Goal: Information Seeking & Learning: Learn about a topic

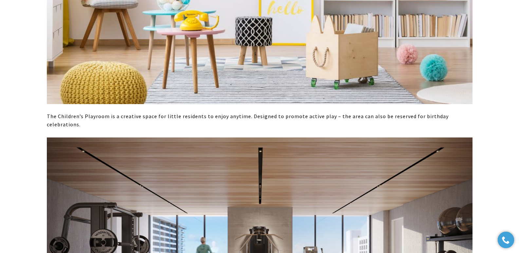
scroll to position [2868, 0]
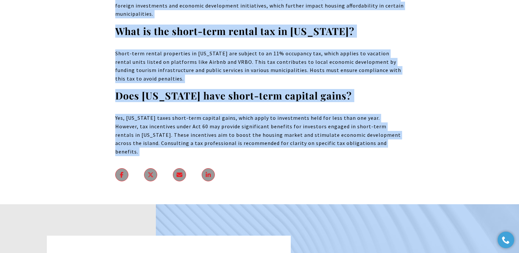
scroll to position [4693, 0]
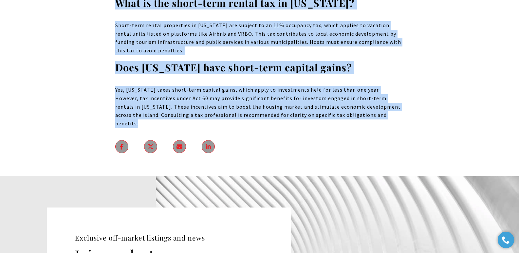
drag, startPoint x: 205, startPoint y: 121, endPoint x: 386, endPoint y: 45, distance: 196.3
copy body "The Short-Term Rental Market Boom for Puerto Rico Real Estate Developers Puerto…"
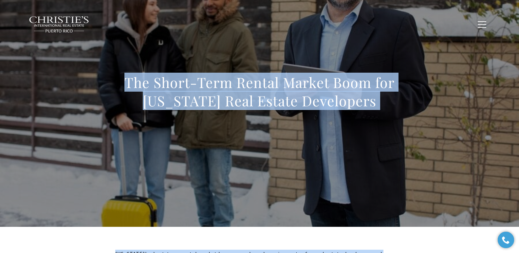
scroll to position [0, 0]
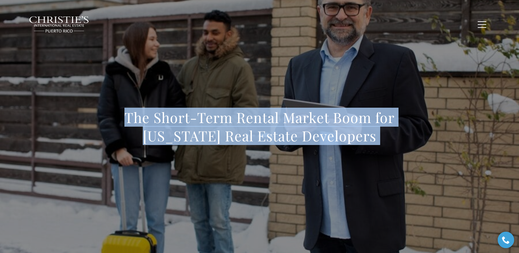
click at [105, 51] on div "The Short-Term Rental Market Boom for Puerto Rico Real Estate Developers" at bounding box center [259, 131] width 458 height 196
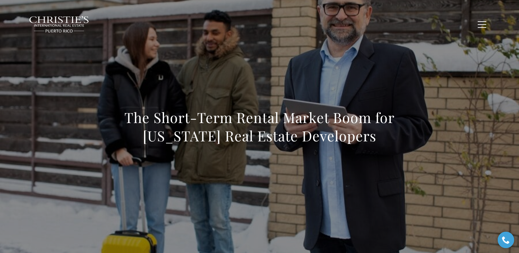
drag, startPoint x: 111, startPoint y: 109, endPoint x: 410, endPoint y: 142, distance: 301.7
click at [337, 142] on div "The Short-Term Rental Market Boom for Puerto Rico Real Estate Developers" at bounding box center [259, 131] width 458 height 196
copy h1 "The Short-Term Rental Market Boom for Puerto Rico Real Estate Developers"
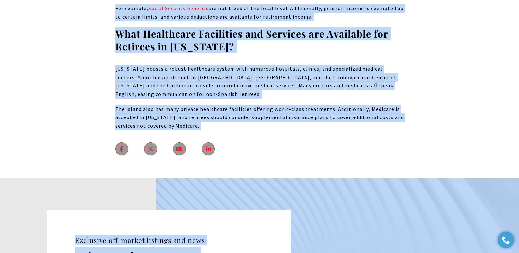
scroll to position [4920, 0]
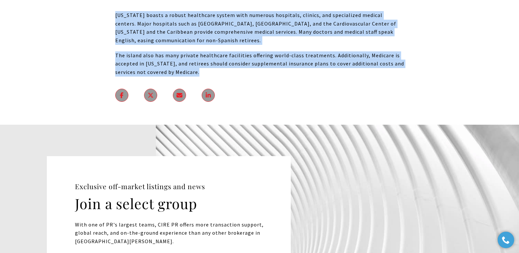
drag, startPoint x: 106, startPoint y: 125, endPoint x: 424, endPoint y: 45, distance: 327.9
copy body "Retiring in Puerto Rico: An In-depth Guide Retirement offers the prospect of em…"
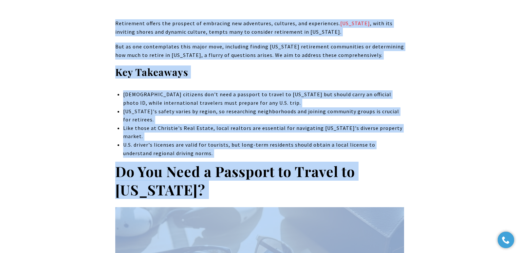
scroll to position [0, 0]
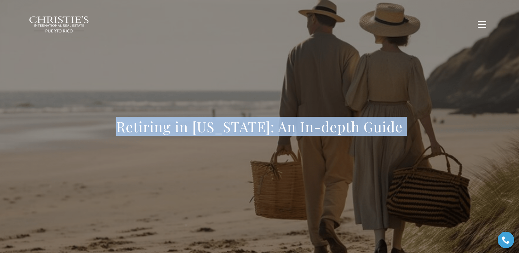
click at [136, 77] on div "Retiring in [US_STATE]: An In-depth Guide" at bounding box center [259, 131] width 458 height 196
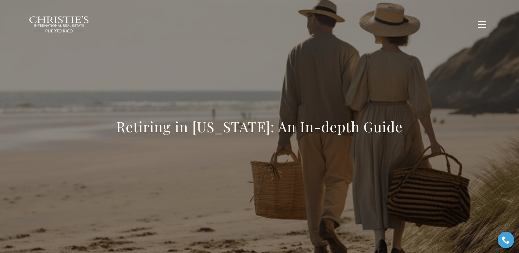
drag, startPoint x: 109, startPoint y: 131, endPoint x: 450, endPoint y: 136, distance: 341.4
click at [337, 136] on div "Retiring in [US_STATE]: An In-depth Guide" at bounding box center [259, 131] width 458 height 196
copy h1 "Retiring in [US_STATE]: An In-depth Guide"
click at [256, 55] on div "Retiring in [US_STATE]: An In-depth Guide" at bounding box center [259, 131] width 458 height 196
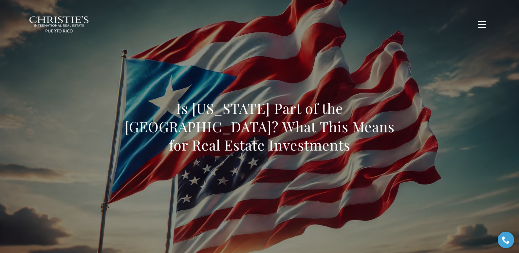
click at [123, 111] on h1 "Is Puerto Rico Part of the United States? What This Means for Real Estate Inves…" at bounding box center [259, 126] width 289 height 55
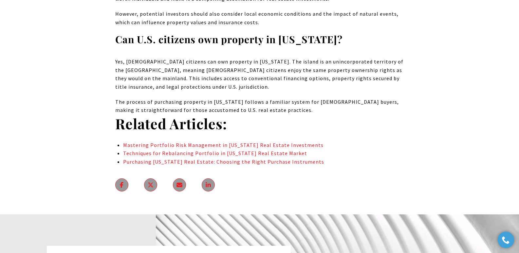
scroll to position [4429, 0]
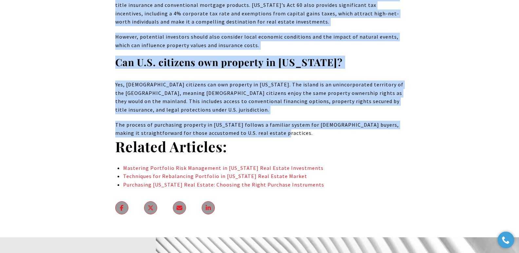
drag, startPoint x: 118, startPoint y: 109, endPoint x: 351, endPoint y: 56, distance: 239.6
copy body "Is Puerto Rico Part of the United States? What This Means for Real Estate Inves…"
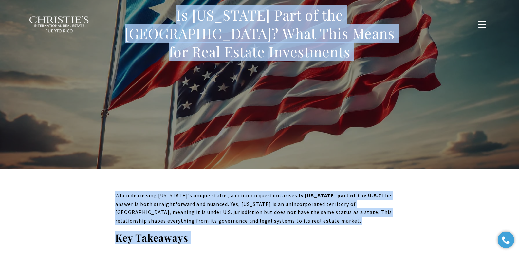
scroll to position [0, 0]
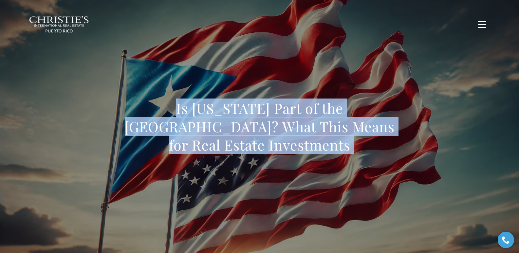
click at [137, 81] on div "Is Puerto Rico Part of the United States? What This Means for Real Estate Inves…" at bounding box center [259, 131] width 458 height 196
click at [123, 105] on h1 "Is Puerto Rico Part of the United States? What This Means for Real Estate Inves…" at bounding box center [259, 126] width 289 height 55
drag, startPoint x: 126, startPoint y: 110, endPoint x: 311, endPoint y: 144, distance: 187.9
click at [311, 144] on h1 "Is Puerto Rico Part of the United States? What This Means for Real Estate Inves…" at bounding box center [259, 126] width 289 height 55
copy h1 "Is Puerto Rico Part of the United States? What This Means for Real Estate Inves…"
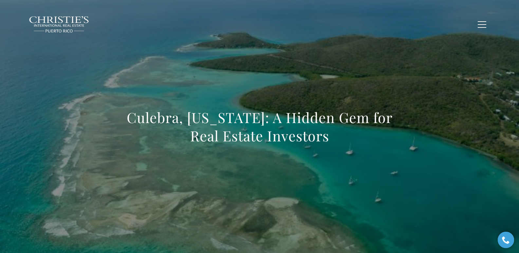
click at [242, 129] on h1 "Culebra, [US_STATE]: A Hidden Gem for Real Estate Investors" at bounding box center [259, 126] width 289 height 37
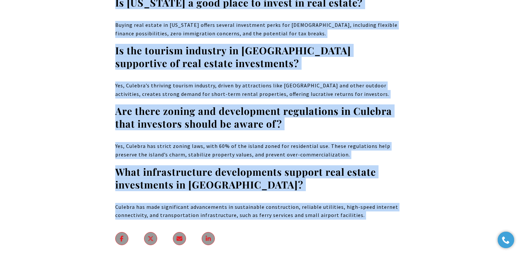
scroll to position [5134, 0]
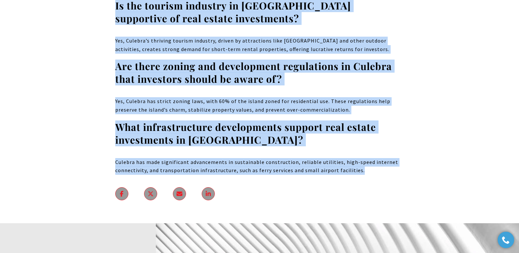
drag, startPoint x: 129, startPoint y: 116, endPoint x: 379, endPoint y: 81, distance: 252.1
copy body "Loremip, Dolors Amet: C Adipis Eli sed Doei Tempor Incididun Utlabor, Etdolo Ma…"
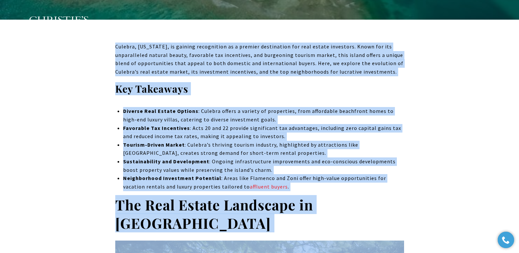
scroll to position [0, 0]
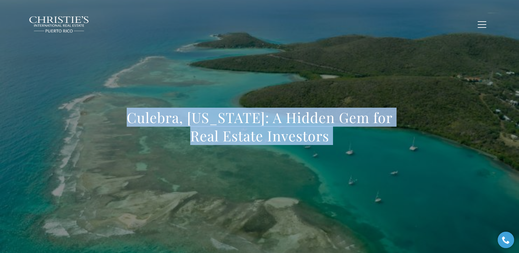
click at [106, 125] on div "Culebra, [US_STATE]: A Hidden Gem for Real Estate Investors" at bounding box center [259, 131] width 458 height 196
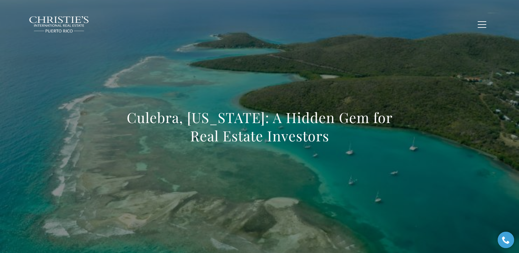
drag, startPoint x: 123, startPoint y: 121, endPoint x: 383, endPoint y: 153, distance: 261.5
click at [337, 153] on div "Culebra, [US_STATE]: A Hidden Gem for Real Estate Investors" at bounding box center [259, 131] width 458 height 196
copy h1 "Culebra, [US_STATE]: A Hidden Gem for Real Estate Investors"
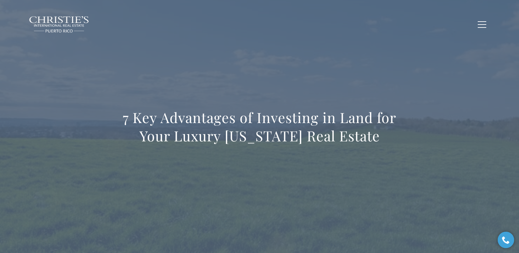
drag, startPoint x: 117, startPoint y: 120, endPoint x: 434, endPoint y: 243, distance: 340.5
click at [337, 243] on div "7 Key Advantages of Investing in Land for Your Luxury [US_STATE] Real Estate" at bounding box center [259, 131] width 519 height 262
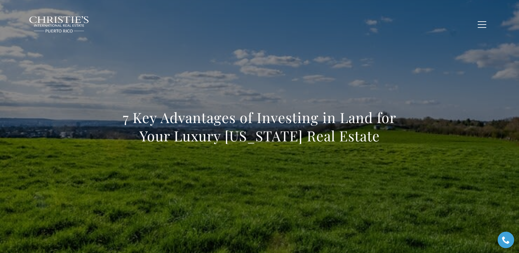
click at [314, 79] on div "7 Key Advantages of Investing in Land for Your Luxury [US_STATE] Real Estate" at bounding box center [259, 131] width 458 height 196
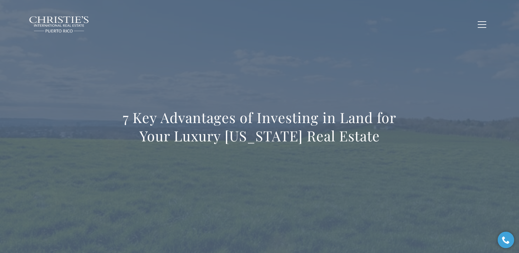
drag, startPoint x: 126, startPoint y: 118, endPoint x: 387, endPoint y: 237, distance: 287.2
click at [337, 237] on div "7 Key Advantages of Investing in Land for Your Luxury [US_STATE] Real Estate" at bounding box center [259, 131] width 519 height 262
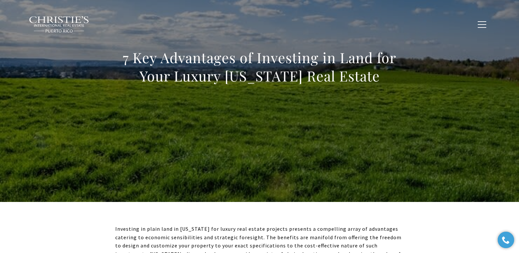
click at [125, 70] on h1 "7 Key Advantages of Investing in Land for Your Luxury [US_STATE] Real Estate" at bounding box center [259, 66] width 289 height 37
drag, startPoint x: 124, startPoint y: 58, endPoint x: 436, endPoint y: 156, distance: 327.3
click at [337, 156] on div "7 Key Advantages of Investing in Land for Your Luxury [US_STATE] Real Estate" at bounding box center [259, 71] width 458 height 196
click at [198, 120] on div "7 Key Advantages of Investing in Land for Your Luxury [US_STATE] Real Estate" at bounding box center [259, 71] width 458 height 196
drag, startPoint x: 125, startPoint y: 58, endPoint x: 381, endPoint y: 81, distance: 257.6
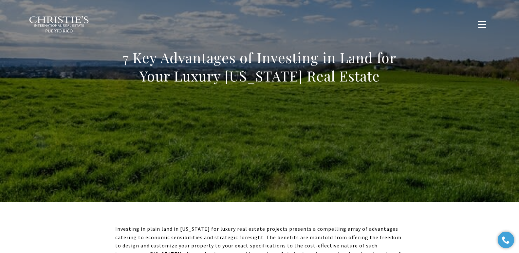
click at [337, 81] on h1 "7 Key Advantages of Investing in Land for Your Luxury [US_STATE] Real Estate" at bounding box center [259, 66] width 289 height 37
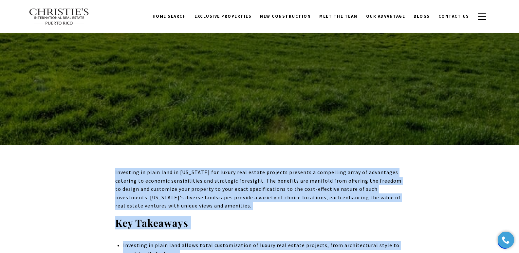
scroll to position [8, 0]
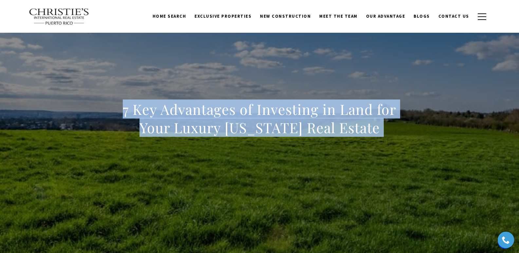
click at [129, 114] on h1 "7 Key Advantages of Investing in Land for Your Luxury [US_STATE] Real Estate" at bounding box center [259, 118] width 289 height 37
click at [324, 67] on div "7 Key Advantages of Investing in Land for Your Luxury [US_STATE] Real Estate" at bounding box center [259, 123] width 458 height 196
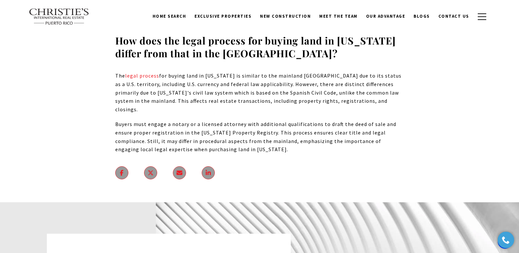
scroll to position [5182, 0]
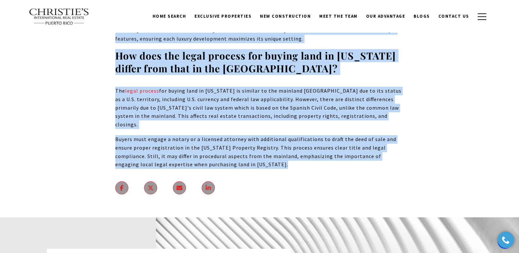
drag, startPoint x: 122, startPoint y: 111, endPoint x: 436, endPoint y: 111, distance: 313.2
copy body "7 Key Advantages of Investing in Land for Your Luxury [US_STATE] Real Estate In…"
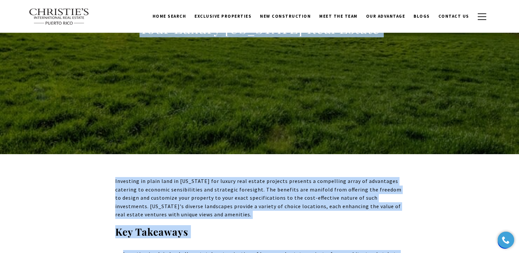
scroll to position [0, 0]
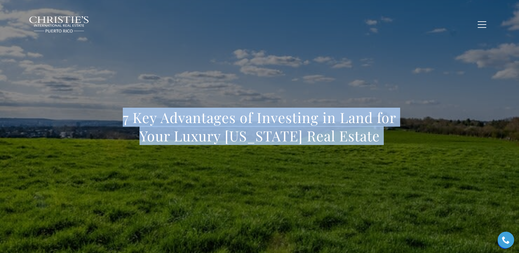
click at [166, 123] on h1 "7 Key Advantages of Investing in Land for Your Luxury [US_STATE] Real Estate" at bounding box center [259, 126] width 289 height 37
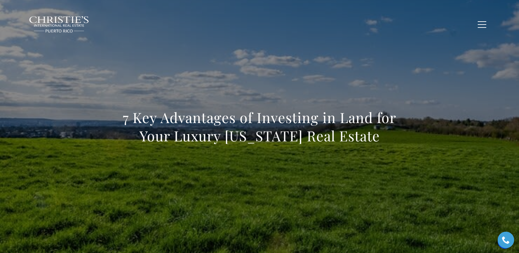
drag, startPoint x: 115, startPoint y: 119, endPoint x: 381, endPoint y: 135, distance: 266.5
click at [337, 135] on h1 "7 Key Advantages of Investing in Land for Your Luxury [US_STATE] Real Estate" at bounding box center [259, 126] width 289 height 37
copy h1 "7 Key Advantages of Investing in Land for Your Luxury [US_STATE] Real Estate"
